Goal: Information Seeking & Learning: Learn about a topic

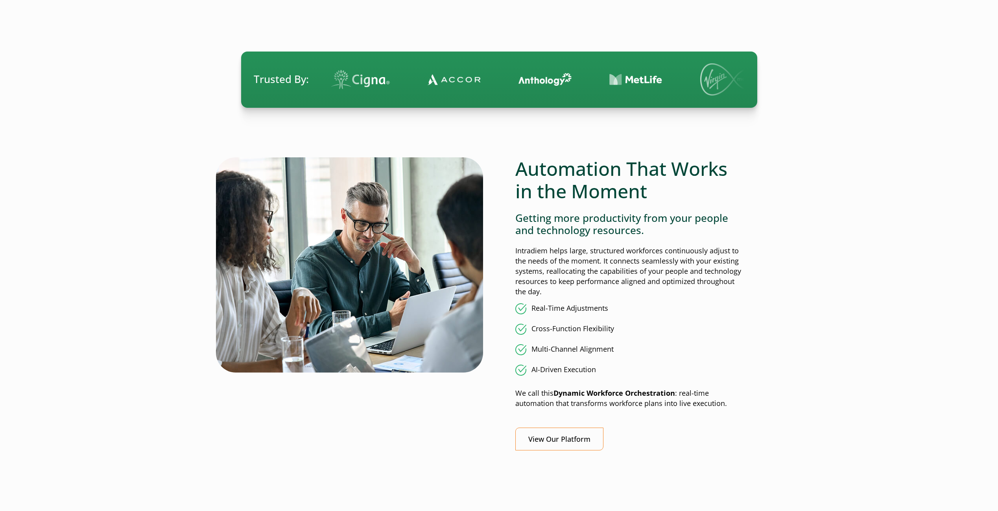
scroll to position [472, 0]
drag, startPoint x: 553, startPoint y: 393, endPoint x: 634, endPoint y: 393, distance: 81.0
click at [634, 393] on p "We call this Dynamic Workforce Orchestration : real-time automation that transf…" at bounding box center [628, 398] width 226 height 20
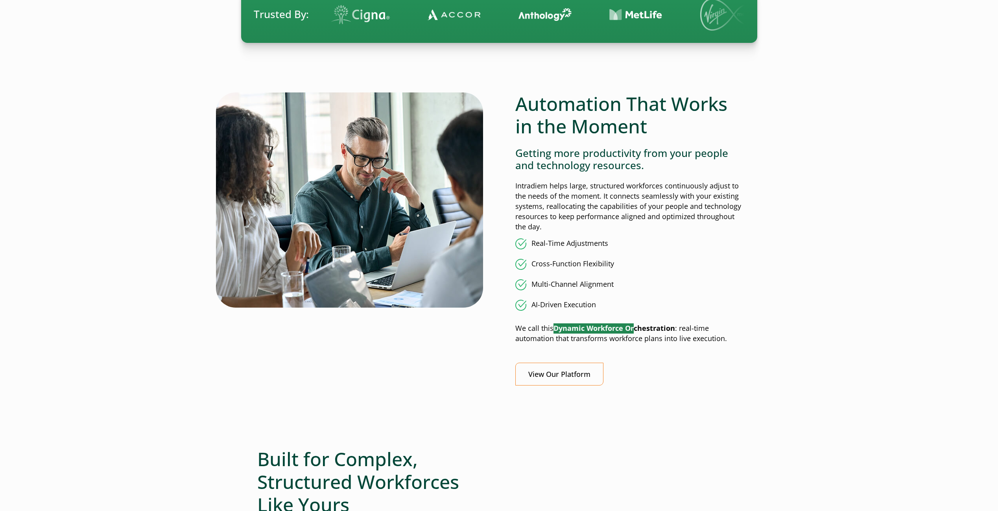
scroll to position [551, 0]
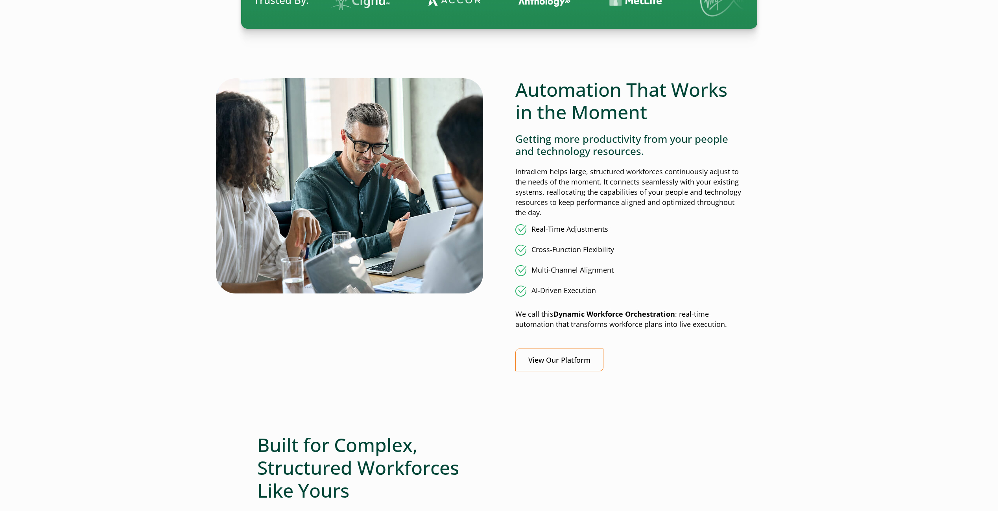
click at [652, 260] on ul "Real-Time Adjustments Cross-Function Flexibility Multi-Channel Alignment AI-Dri…" at bounding box center [628, 260] width 226 height 72
drag, startPoint x: 553, startPoint y: 315, endPoint x: 673, endPoint y: 314, distance: 119.6
click at [673, 314] on p "We call this Dynamic Workforce Orchestration : real-time automation that transf…" at bounding box center [628, 319] width 226 height 20
click at [573, 327] on p "We call this Dynamic Workforce Orchestration : real-time automation that transf…" at bounding box center [628, 319] width 226 height 20
drag, startPoint x: 593, startPoint y: 323, endPoint x: 715, endPoint y: 326, distance: 121.2
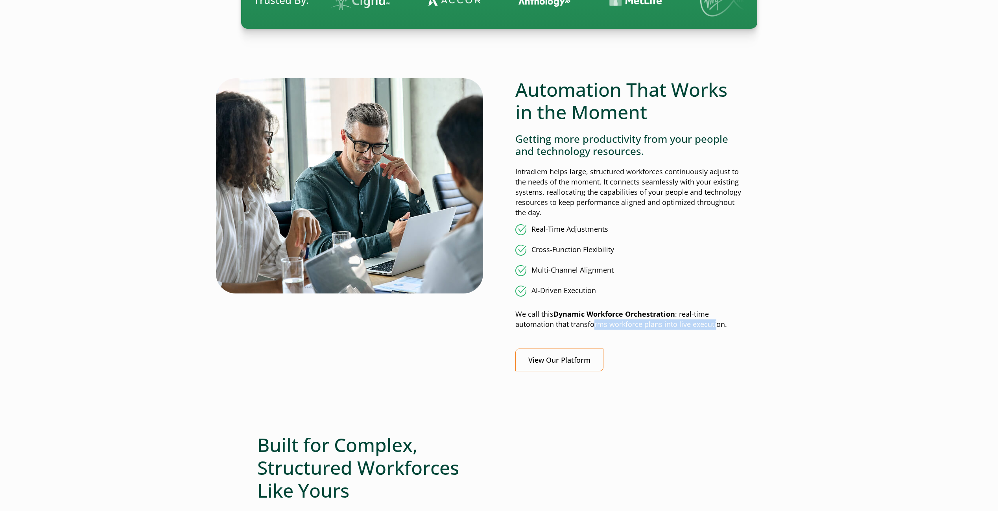
click at [715, 326] on p "We call this Dynamic Workforce Orchestration : real-time automation that transf…" at bounding box center [628, 319] width 226 height 20
drag, startPoint x: 715, startPoint y: 326, endPoint x: 648, endPoint y: 332, distance: 66.8
click at [675, 350] on div "View Our Platform" at bounding box center [628, 359] width 226 height 23
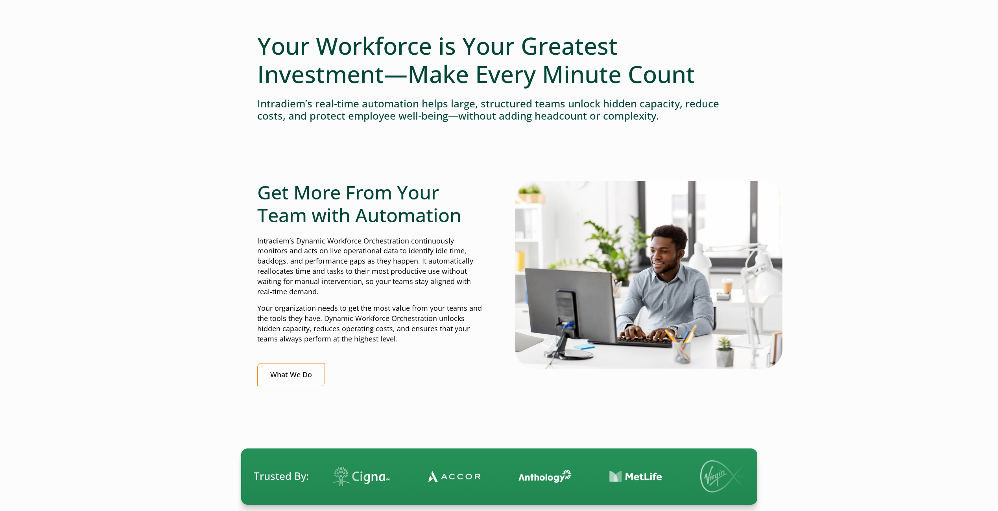
scroll to position [118, 0]
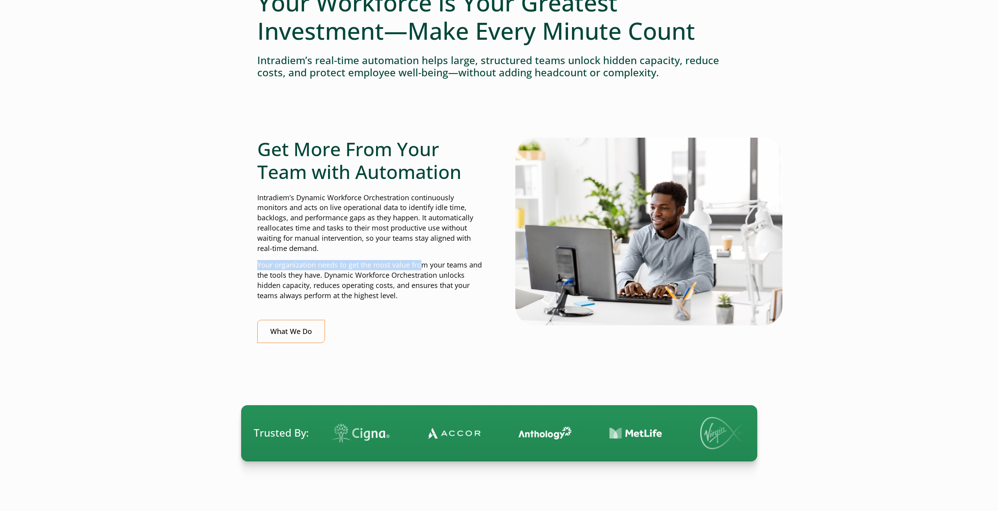
drag, startPoint x: 257, startPoint y: 260, endPoint x: 421, endPoint y: 267, distance: 164.5
click at [421, 267] on p "Your organization needs to get the most value from your teams and the tools the…" at bounding box center [370, 280] width 226 height 41
drag, startPoint x: 341, startPoint y: 276, endPoint x: 448, endPoint y: 277, distance: 107.0
click at [448, 277] on p "Your organization needs to get the most value from your teams and the tools the…" at bounding box center [370, 280] width 226 height 41
drag, startPoint x: 268, startPoint y: 287, endPoint x: 322, endPoint y: 287, distance: 54.3
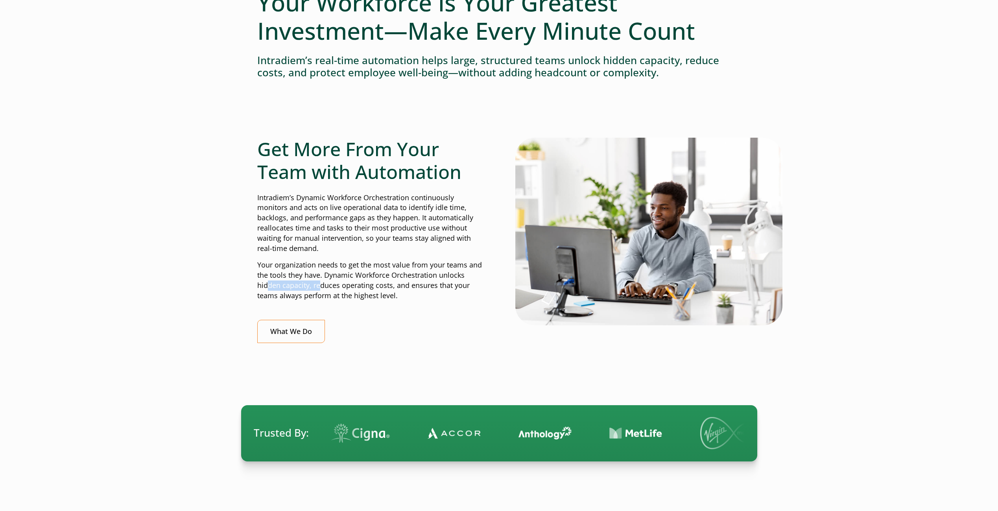
click at [322, 287] on p "Your organization needs to get the most value from your teams and the tools the…" at bounding box center [370, 280] width 226 height 41
drag, startPoint x: 322, startPoint y: 287, endPoint x: 355, endPoint y: 290, distance: 32.8
click at [339, 289] on p "Your organization needs to get the most value from your teams and the tools the…" at bounding box center [370, 280] width 226 height 41
drag, startPoint x: 345, startPoint y: 286, endPoint x: 385, endPoint y: 286, distance: 39.7
click at [385, 286] on p "Your organization needs to get the most value from your teams and the tools the…" at bounding box center [370, 280] width 226 height 41
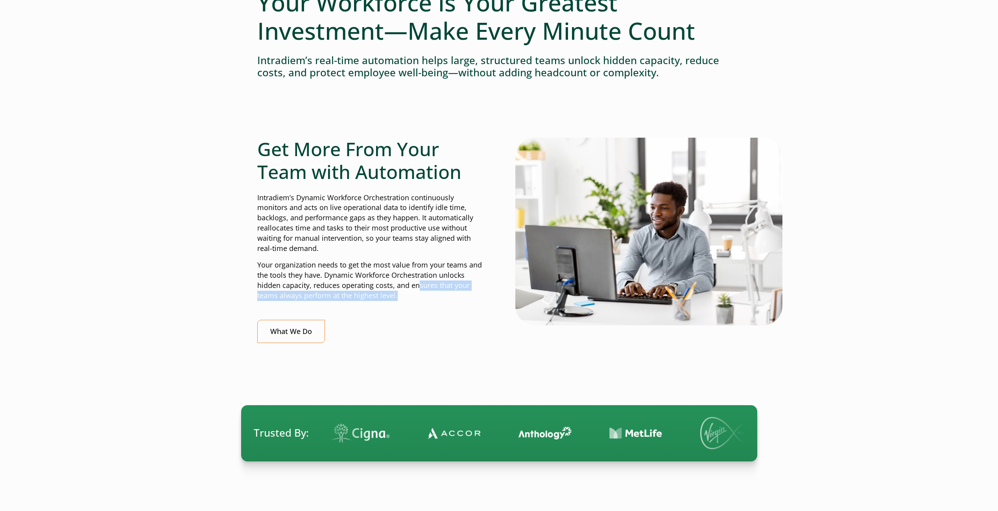
drag, startPoint x: 385, startPoint y: 286, endPoint x: 457, endPoint y: 293, distance: 71.9
click at [457, 293] on p "Your organization needs to get the most value from your teams and the tools the…" at bounding box center [370, 280] width 226 height 41
click at [266, 295] on p "Your organization needs to get the most value from your teams and the tools the…" at bounding box center [370, 280] width 226 height 41
drag, startPoint x: 293, startPoint y: 297, endPoint x: 371, endPoint y: 299, distance: 78.7
click at [371, 299] on p "Your organization needs to get the most value from your teams and the tools the…" at bounding box center [370, 280] width 226 height 41
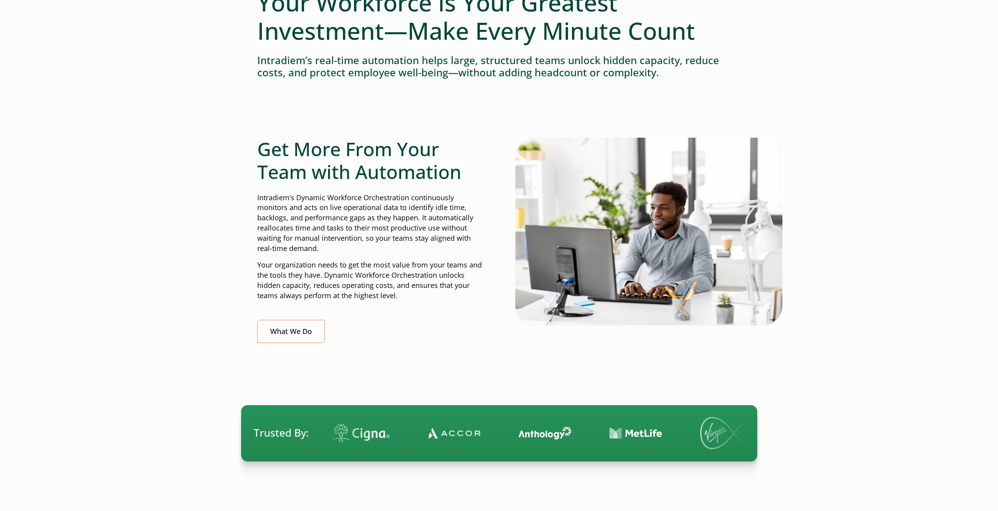
drag, startPoint x: 371, startPoint y: 299, endPoint x: 389, endPoint y: 305, distance: 18.9
click at [389, 301] on div "Get More From Your Team with Automation Intradiem’s Dynamic Workforce Orchestra…" at bounding box center [370, 240] width 226 height 205
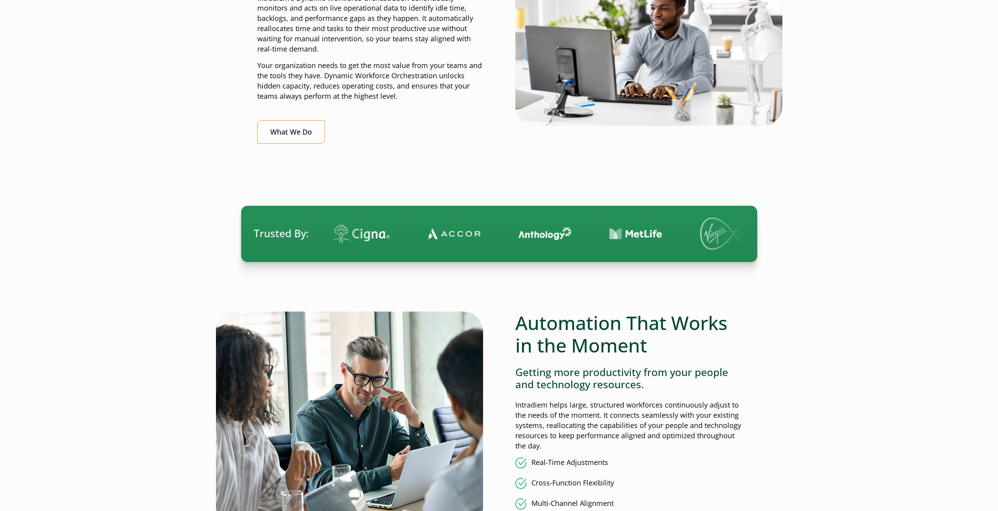
scroll to position [236, 0]
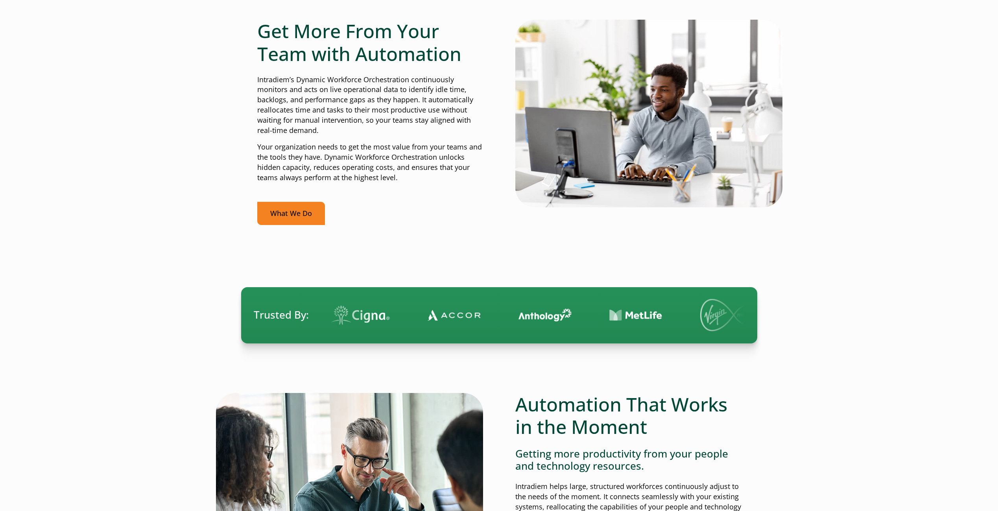
click at [307, 220] on link "What We Do" at bounding box center [291, 213] width 68 height 23
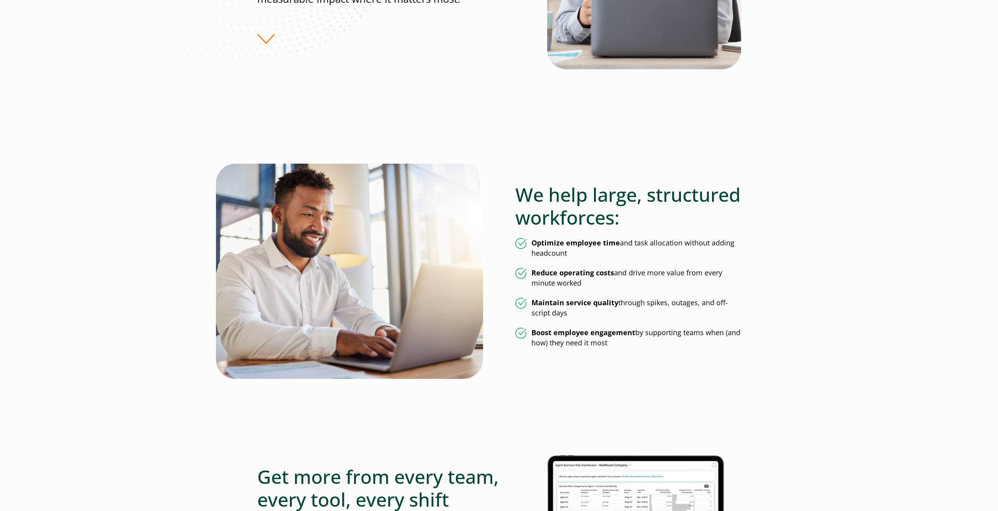
scroll to position [354, 0]
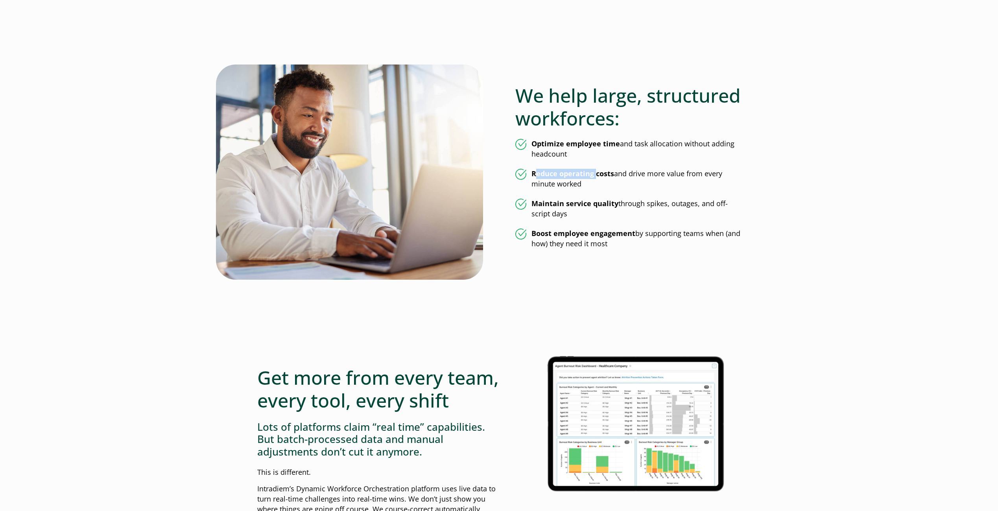
drag, startPoint x: 536, startPoint y: 174, endPoint x: 594, endPoint y: 175, distance: 58.2
click at [594, 175] on strong "Reduce operating costs" at bounding box center [572, 173] width 83 height 9
drag, startPoint x: 594, startPoint y: 175, endPoint x: 595, endPoint y: 184, distance: 9.1
click at [577, 190] on ul "Optimize employee time and task allocation without adding headcount Reduce oper…" at bounding box center [628, 194] width 226 height 110
drag, startPoint x: 539, startPoint y: 203, endPoint x: 601, endPoint y: 203, distance: 62.1
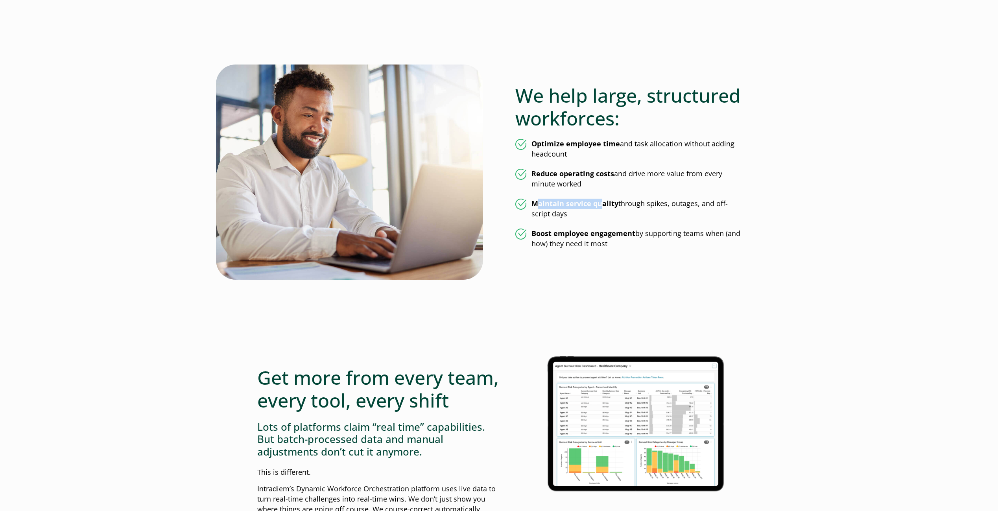
click at [601, 203] on strong "Maintain service quality" at bounding box center [574, 203] width 87 height 9
drag, startPoint x: 601, startPoint y: 203, endPoint x: 638, endPoint y: 210, distance: 37.6
click at [638, 210] on li "Maintain service quality through spikes, outages, and off-script days" at bounding box center [628, 209] width 226 height 20
drag, startPoint x: 665, startPoint y: 204, endPoint x: 697, endPoint y: 205, distance: 32.6
click at [697, 205] on li "Maintain service quality through spikes, outages, and off-script days" at bounding box center [628, 209] width 226 height 20
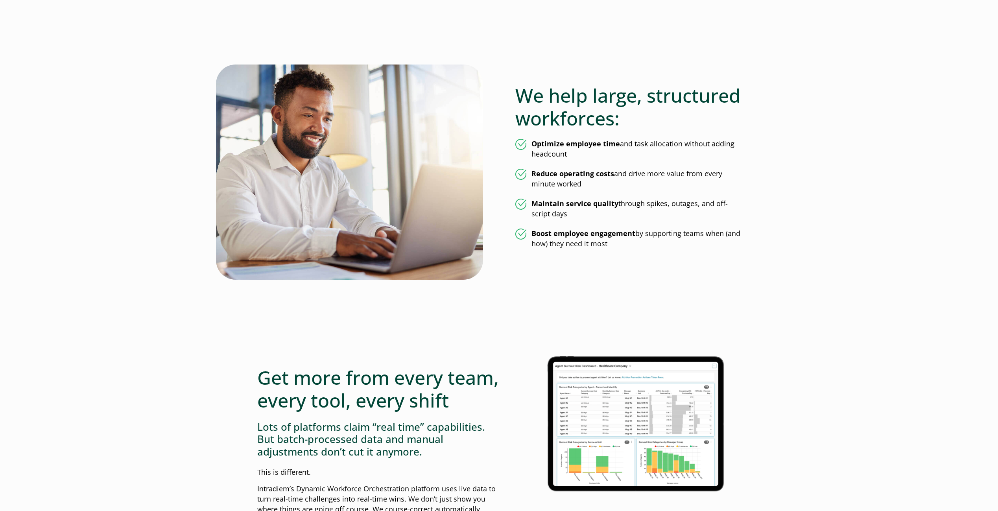
click at [564, 223] on ul "Optimize employee time and task allocation without adding headcount Reduce oper…" at bounding box center [628, 194] width 226 height 110
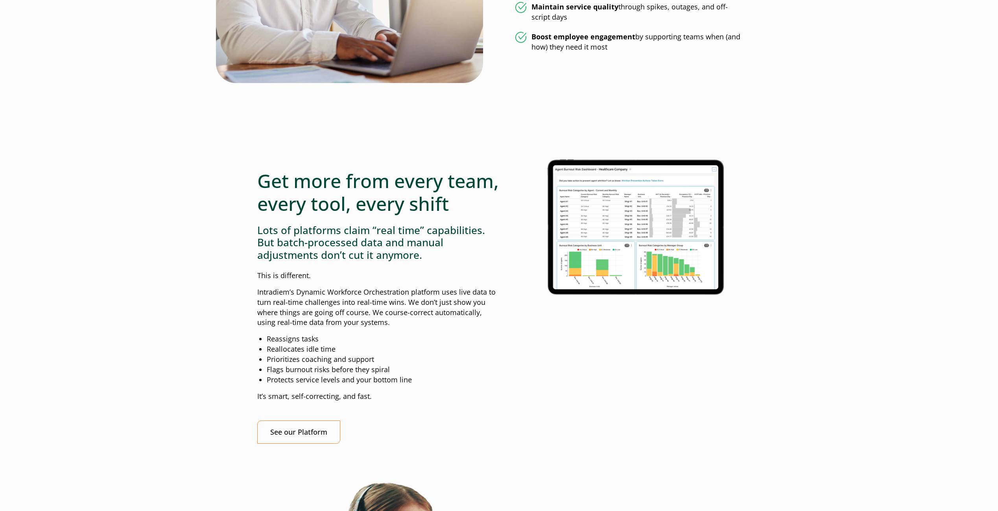
scroll to position [590, 0]
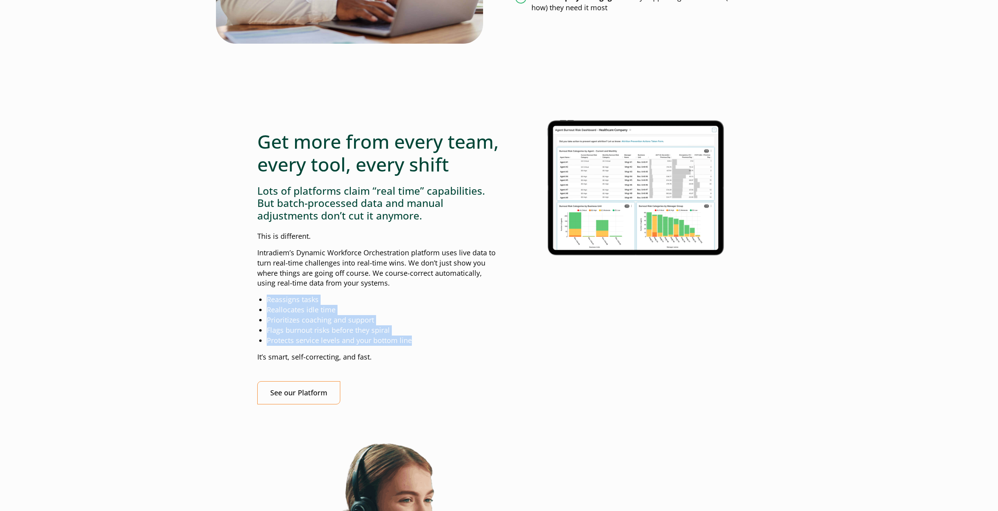
drag, startPoint x: 267, startPoint y: 323, endPoint x: 410, endPoint y: 362, distance: 148.0
click at [410, 346] on ul "Reassigns tasks Reallocates idle time Prioritizes coaching and support Flags bu…" at bounding box center [383, 320] width 232 height 51
drag, startPoint x: 410, startPoint y: 362, endPoint x: 408, endPoint y: 378, distance: 16.2
click at [408, 362] on p "It’s smart, self-correcting, and fast." at bounding box center [378, 357] width 242 height 10
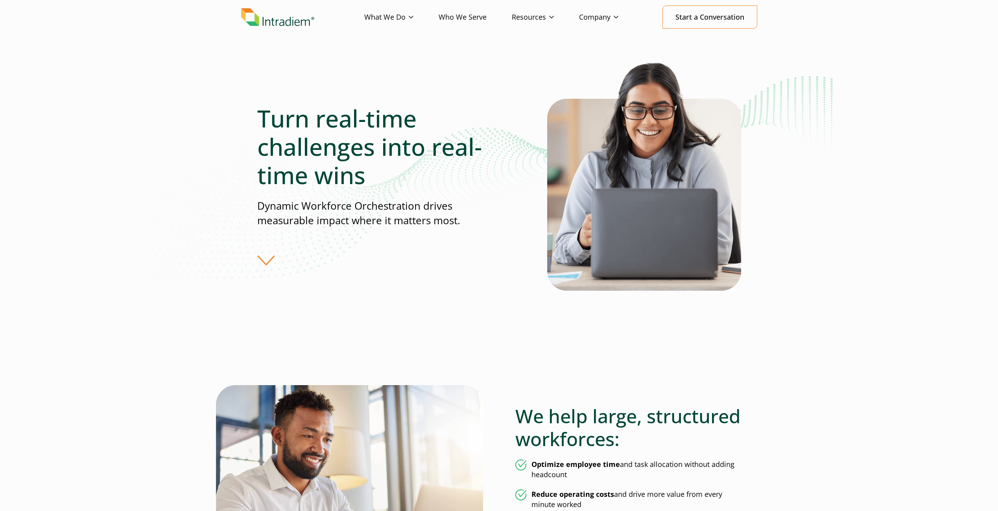
scroll to position [0, 0]
